Goal: Find specific page/section: Find specific page/section

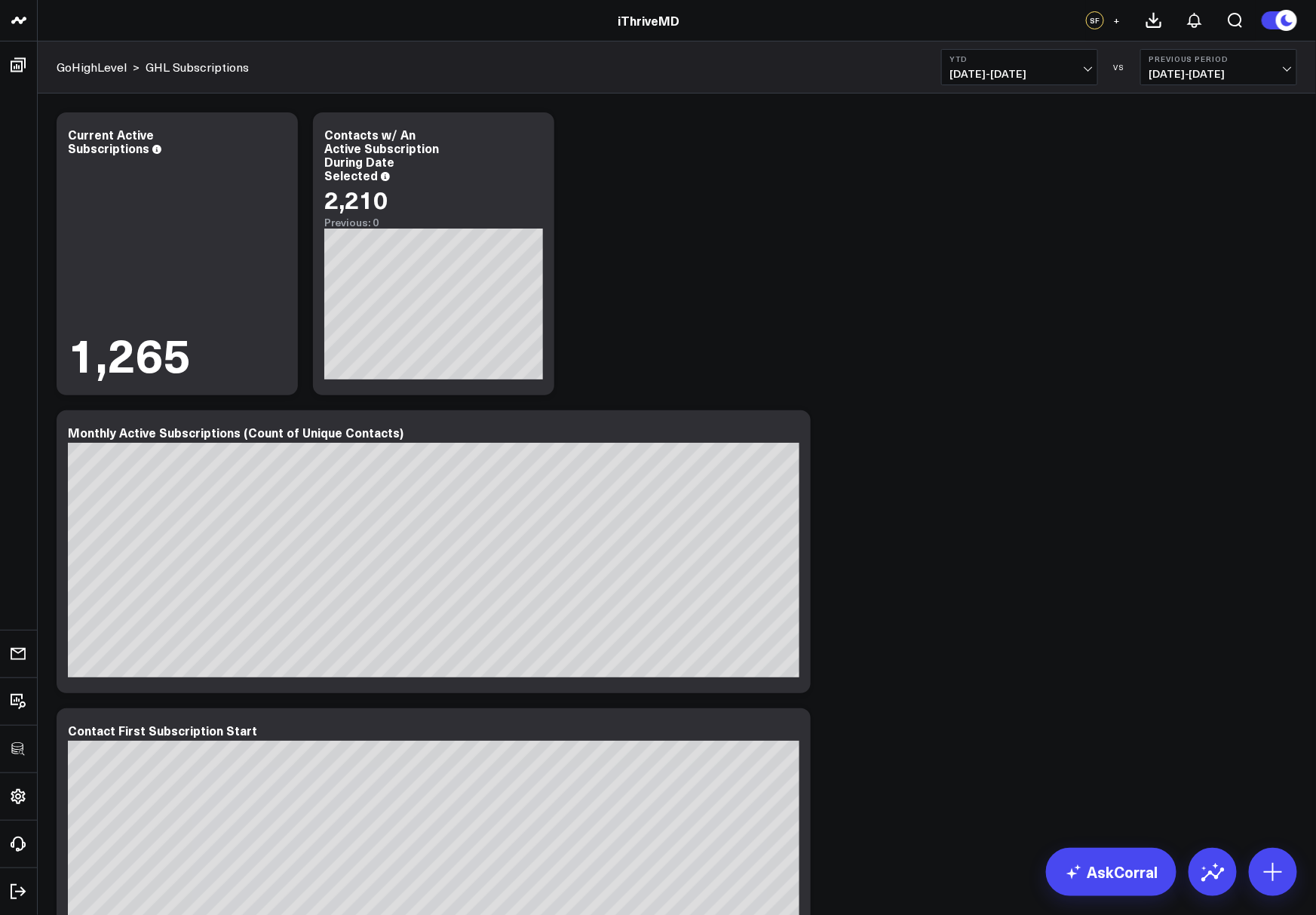
scroll to position [174, 0]
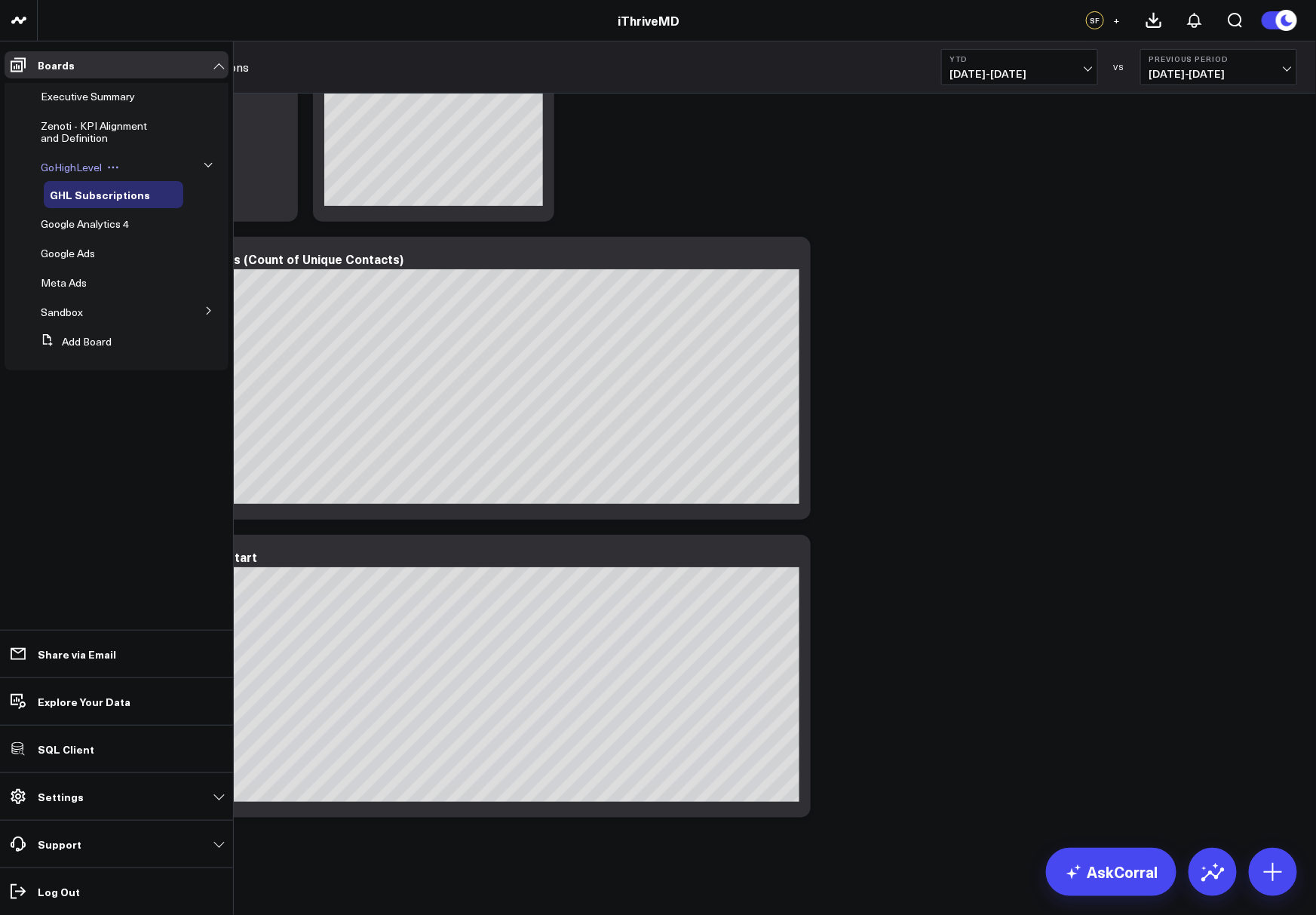
click at [72, 170] on span "GoHighLevel" at bounding box center [72, 166] width 61 height 14
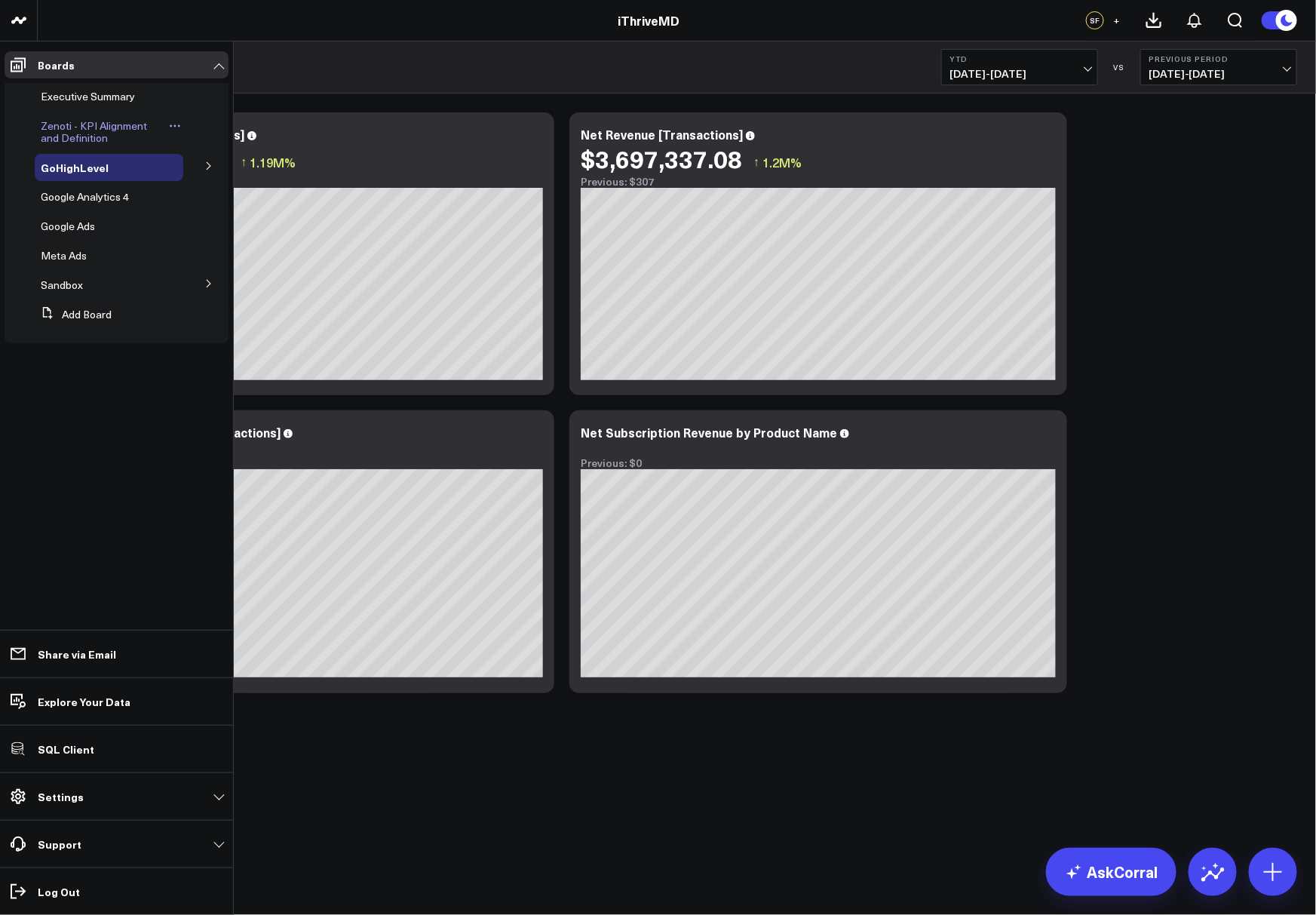
click at [65, 125] on span "Zenoti - KPI Alignment and Definition" at bounding box center [94, 131] width 106 height 26
